Goal: Task Accomplishment & Management: Use online tool/utility

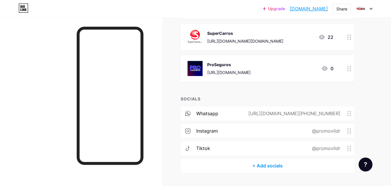
scroll to position [58, 0]
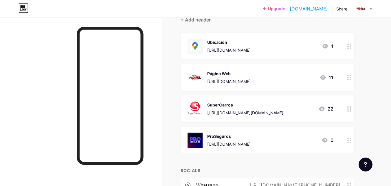
click at [283, 105] on div "SuperCarros" at bounding box center [245, 105] width 76 height 6
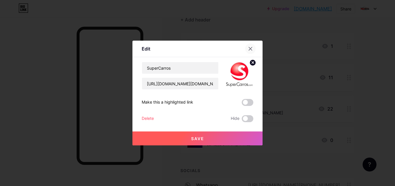
click at [252, 48] on icon at bounding box center [250, 48] width 5 height 5
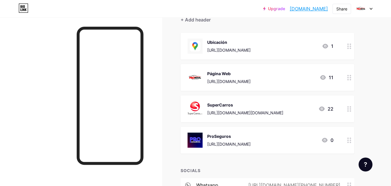
click at [349, 105] on div at bounding box center [350, 108] width 10 height 27
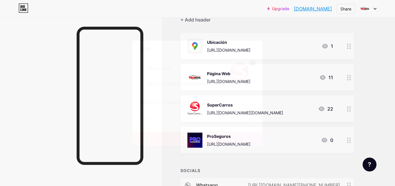
click at [250, 52] on div at bounding box center [250, 48] width 10 height 10
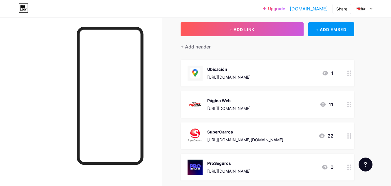
scroll to position [1, 0]
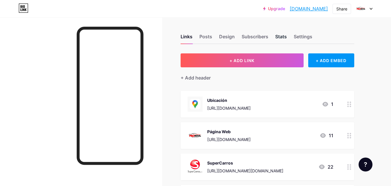
click at [280, 38] on div "Stats" at bounding box center [281, 38] width 12 height 10
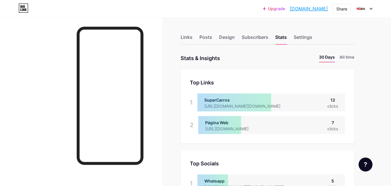
scroll to position [186, 391]
click at [347, 57] on li "All time" at bounding box center [347, 58] width 15 height 8
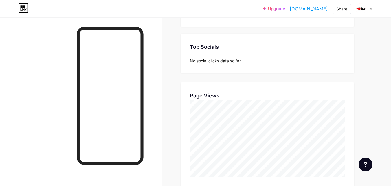
scroll to position [0, 0]
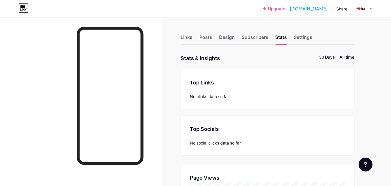
click at [325, 56] on li "30 Days" at bounding box center [327, 58] width 16 height 8
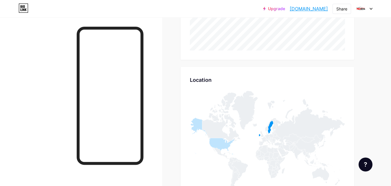
scroll to position [286, 0]
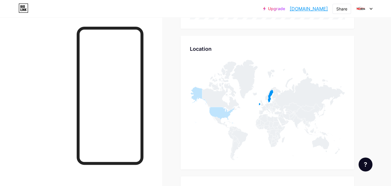
click at [241, 120] on icon at bounding box center [267, 110] width 155 height 100
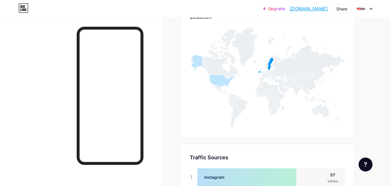
scroll to position [315, 0]
